Goal: Transaction & Acquisition: Purchase product/service

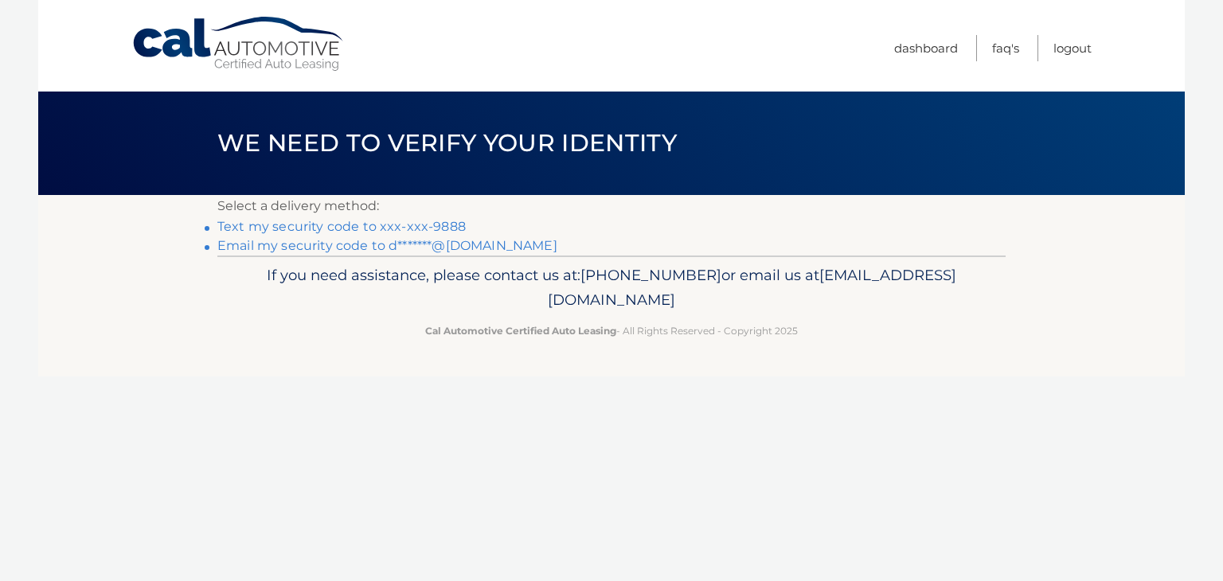
click at [303, 228] on link "Text my security code to xxx-xxx-9888" at bounding box center [341, 226] width 248 height 15
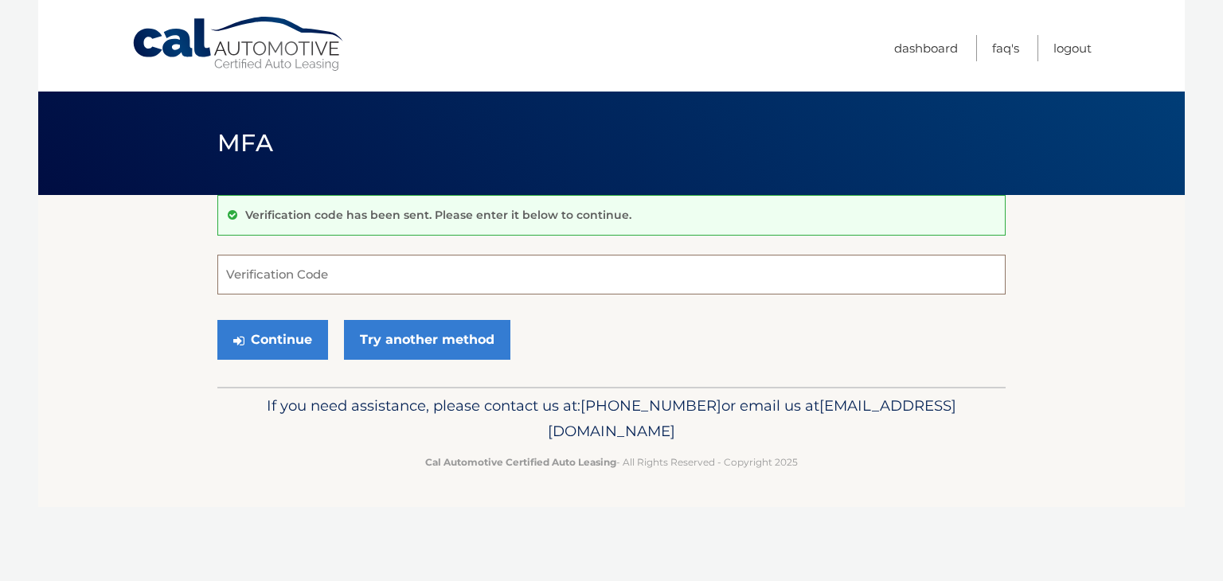
click at [287, 270] on input "Verification Code" at bounding box center [611, 275] width 788 height 40
type input "767397"
click at [268, 335] on button "Continue" at bounding box center [272, 340] width 111 height 40
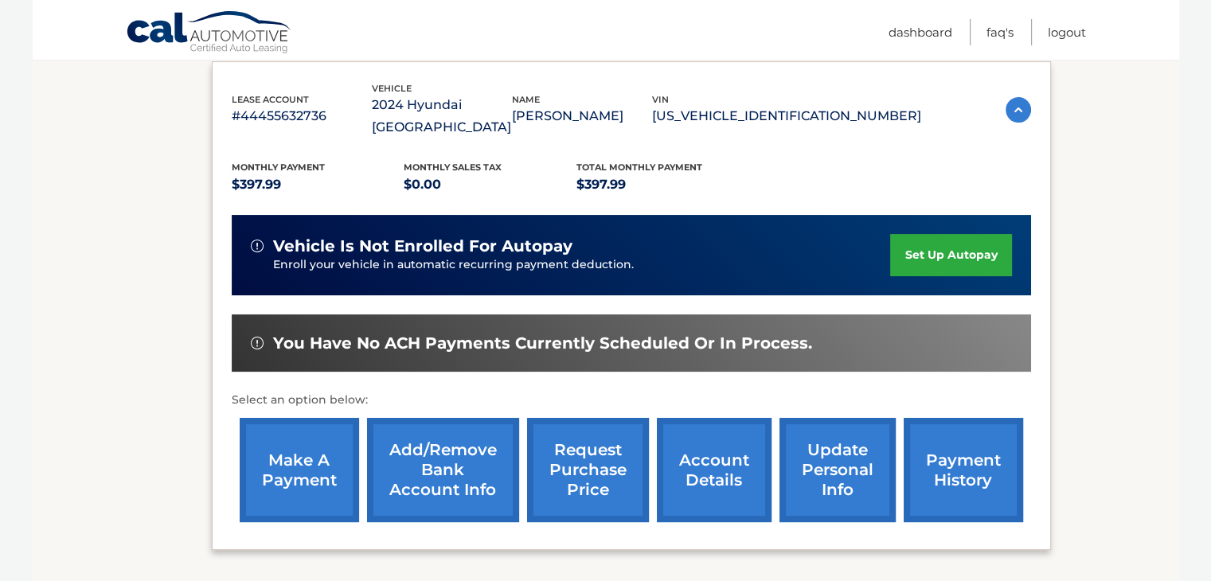
scroll to position [318, 0]
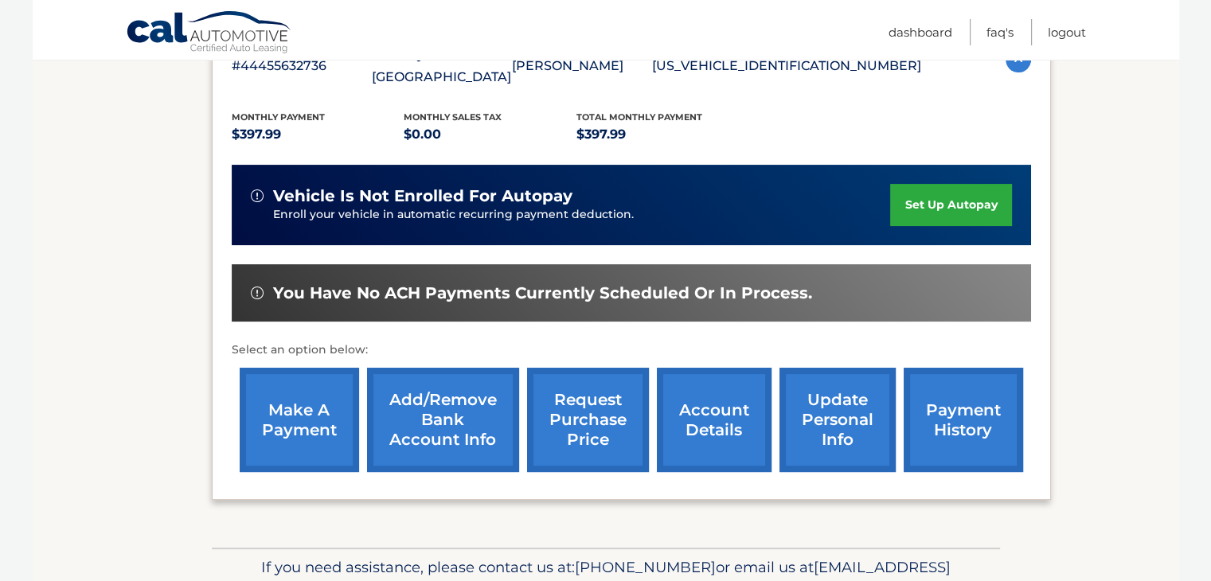
click at [307, 402] on link "make a payment" at bounding box center [299, 420] width 119 height 104
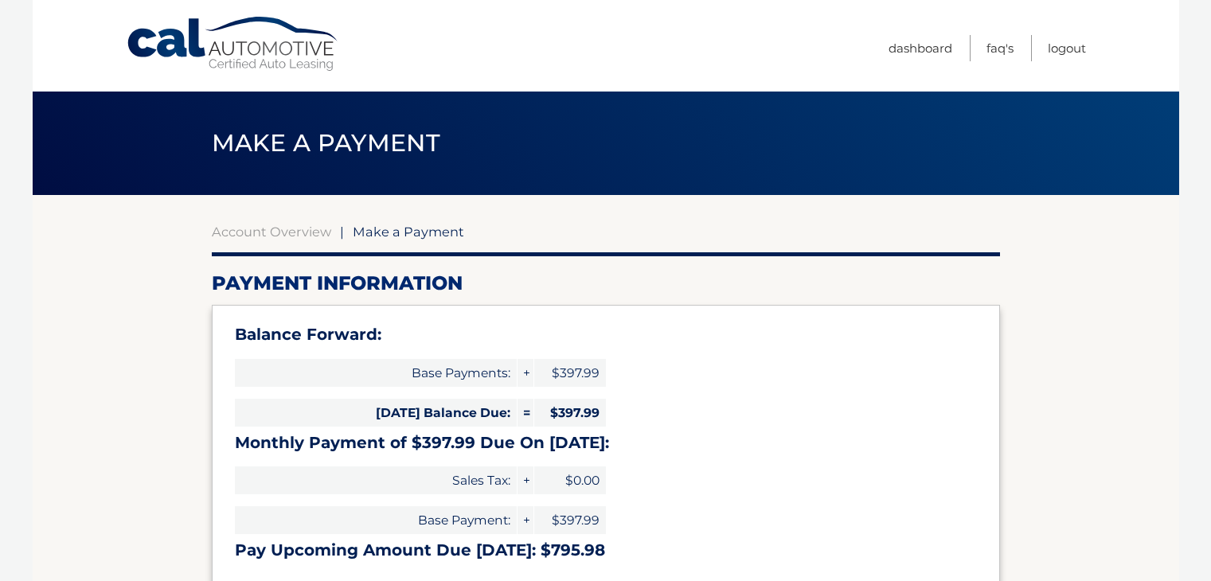
select select "OGFhNjhmMDQtNTA5Ni00MTVhLTliMTEtYjU3ODA3OGE2NTFj"
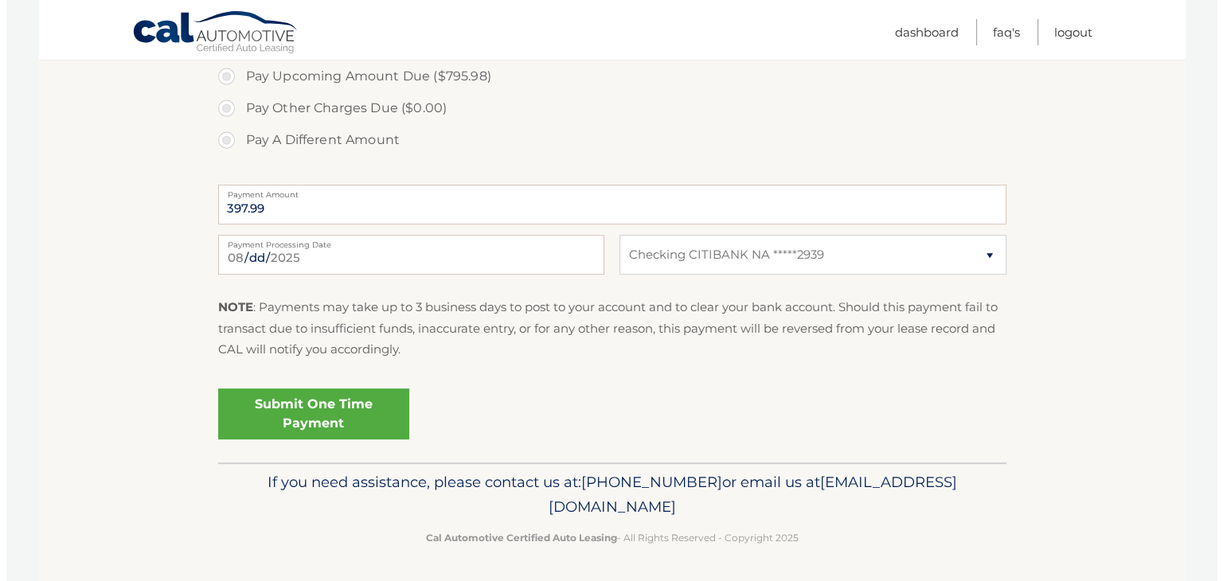
scroll to position [623, 0]
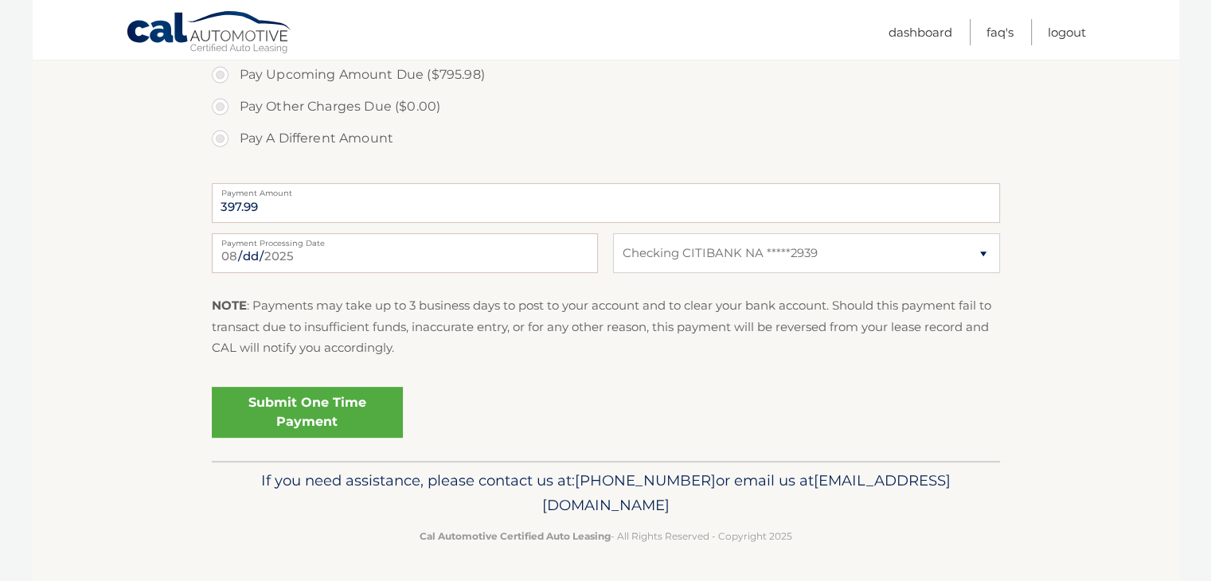
click at [308, 412] on link "Submit One Time Payment" at bounding box center [307, 412] width 191 height 51
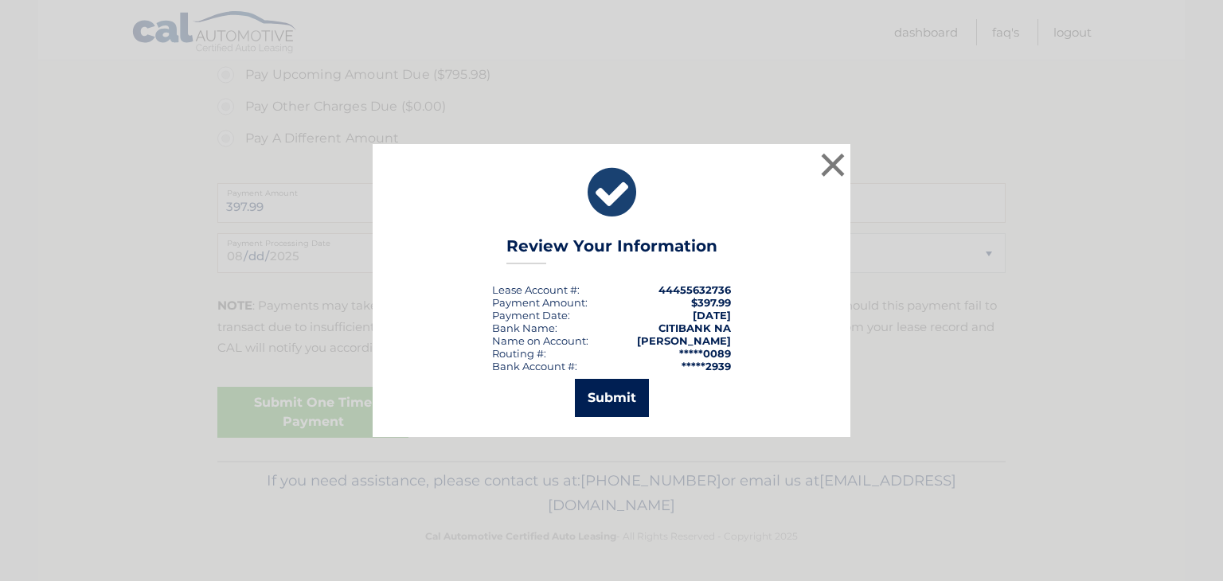
click at [598, 393] on button "Submit" at bounding box center [612, 398] width 74 height 38
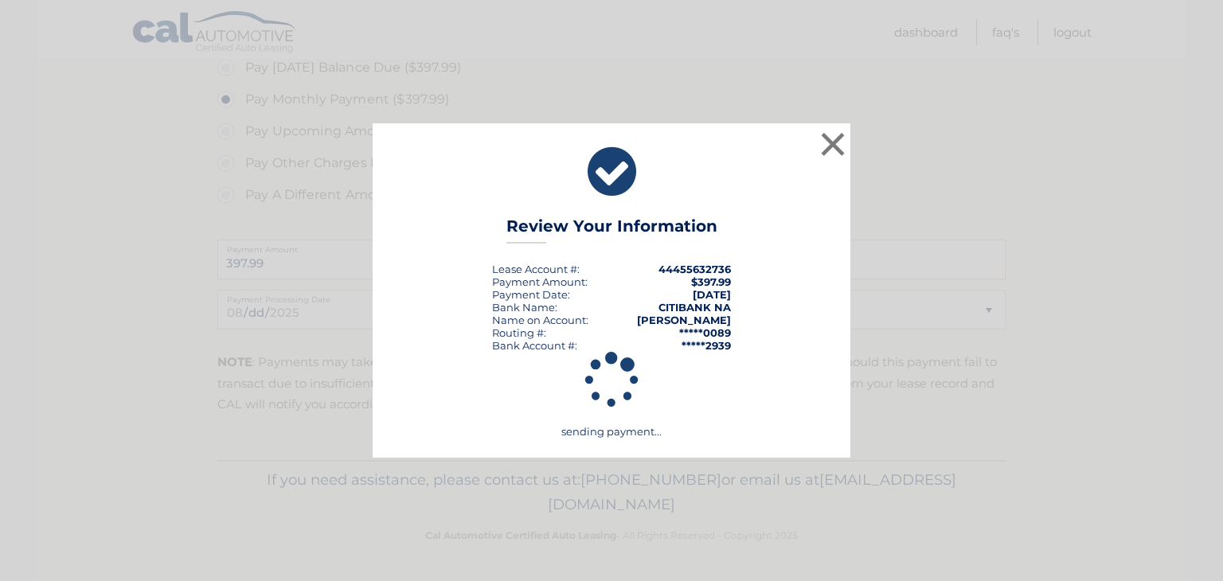
scroll to position [566, 0]
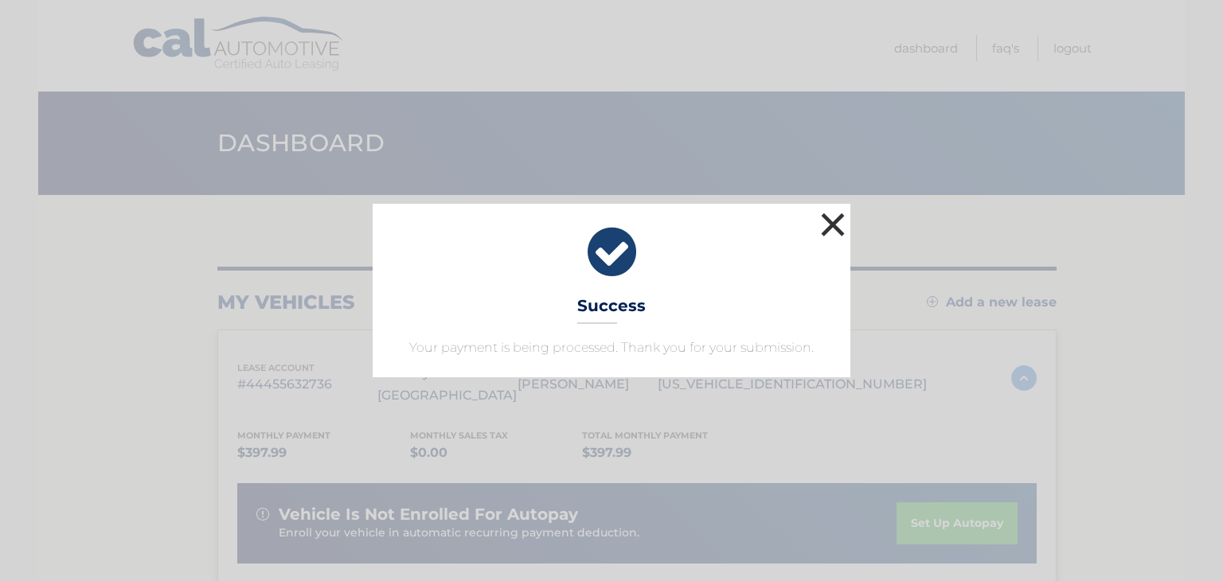
click at [834, 219] on button "×" at bounding box center [833, 225] width 32 height 32
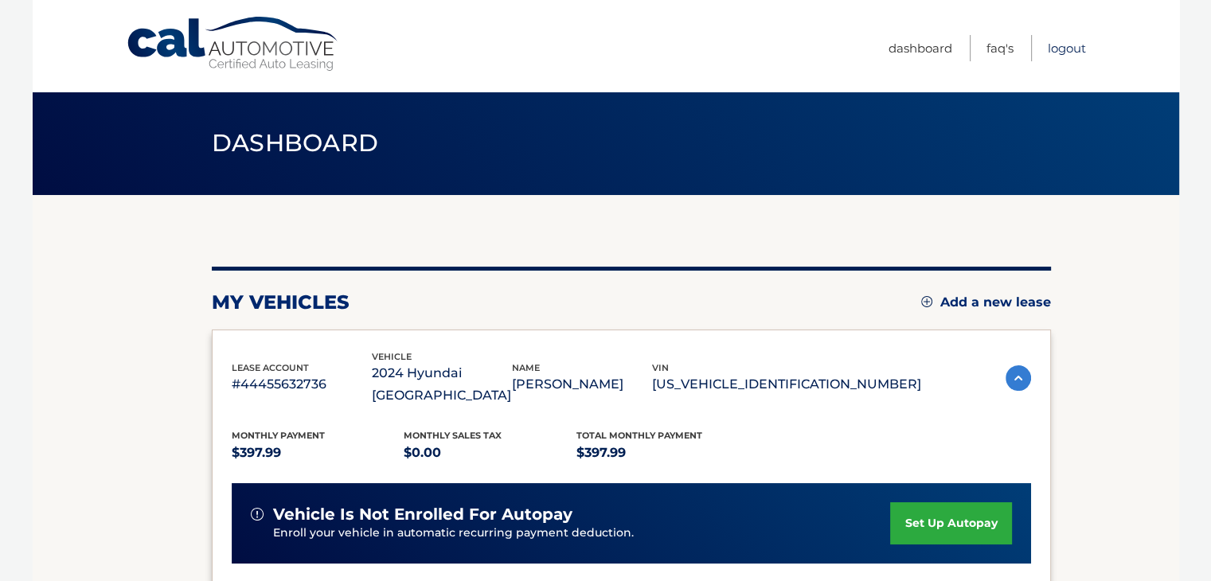
click at [1064, 49] on link "Logout" at bounding box center [1067, 48] width 38 height 26
